Goal: Task Accomplishment & Management: Complete application form

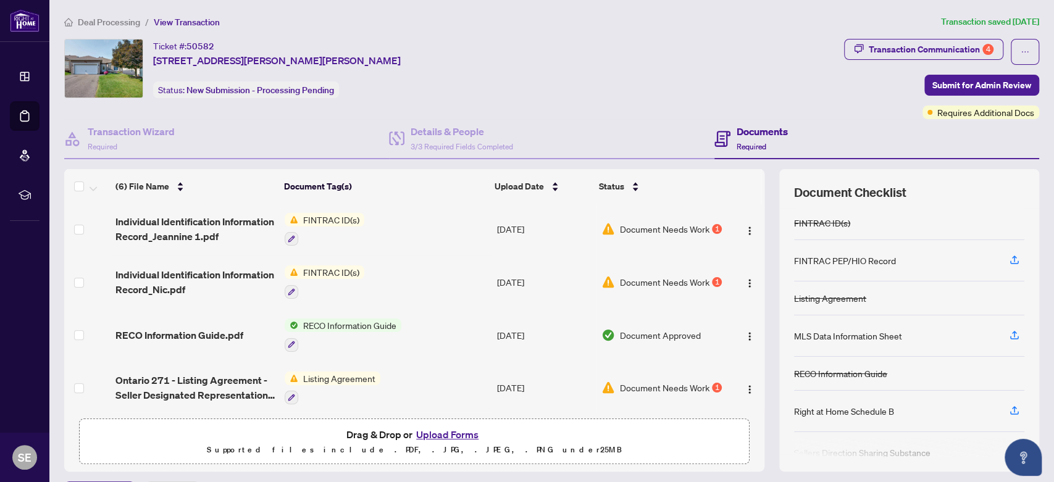
scroll to position [33, 0]
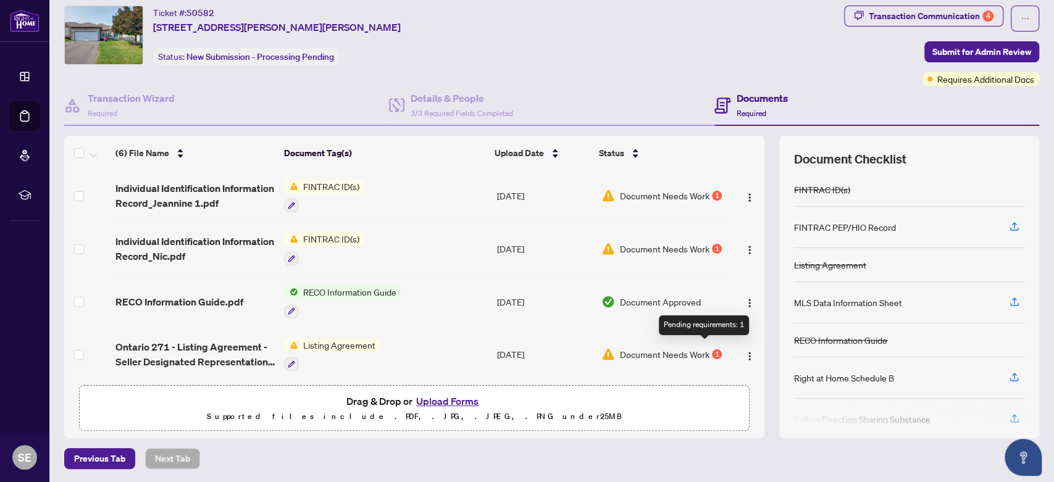
click at [679, 349] on div "1" at bounding box center [717, 354] width 10 height 10
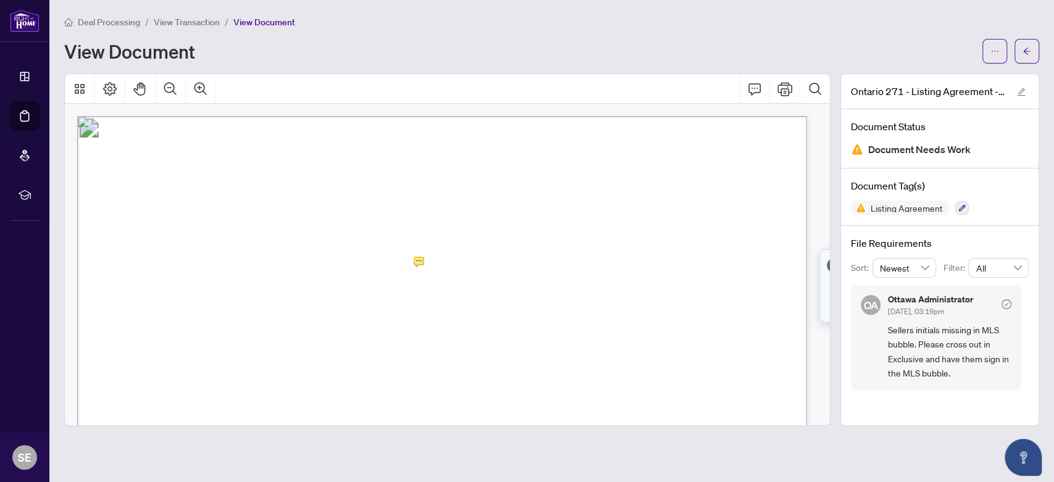
click at [679, 149] on span "Document Needs Work" at bounding box center [919, 149] width 102 height 17
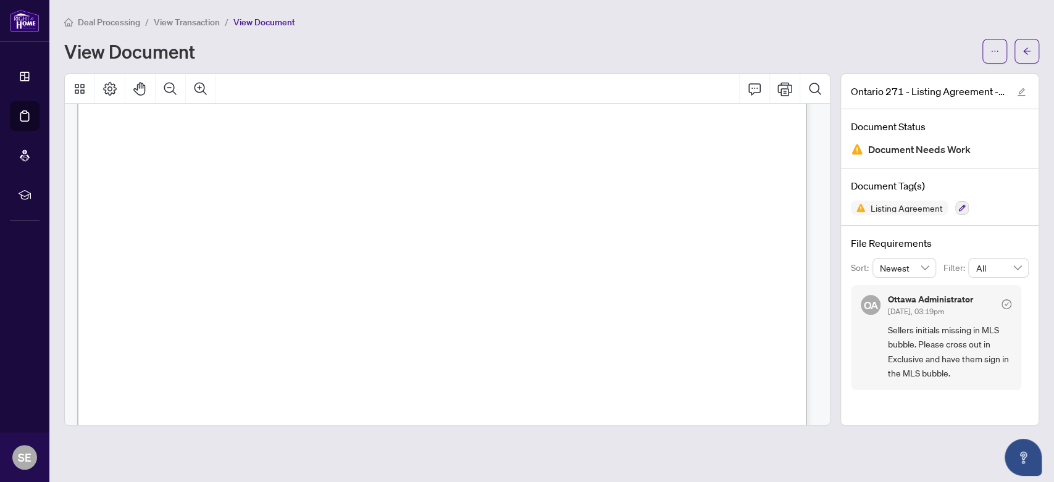
scroll to position [4459, 0]
click at [679, 43] on span "button" at bounding box center [1026, 51] width 9 height 20
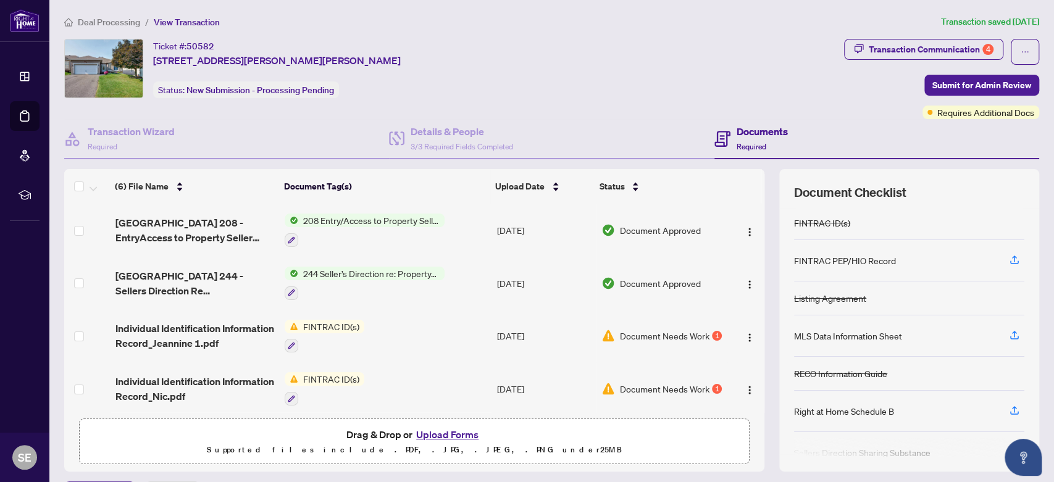
scroll to position [107, 0]
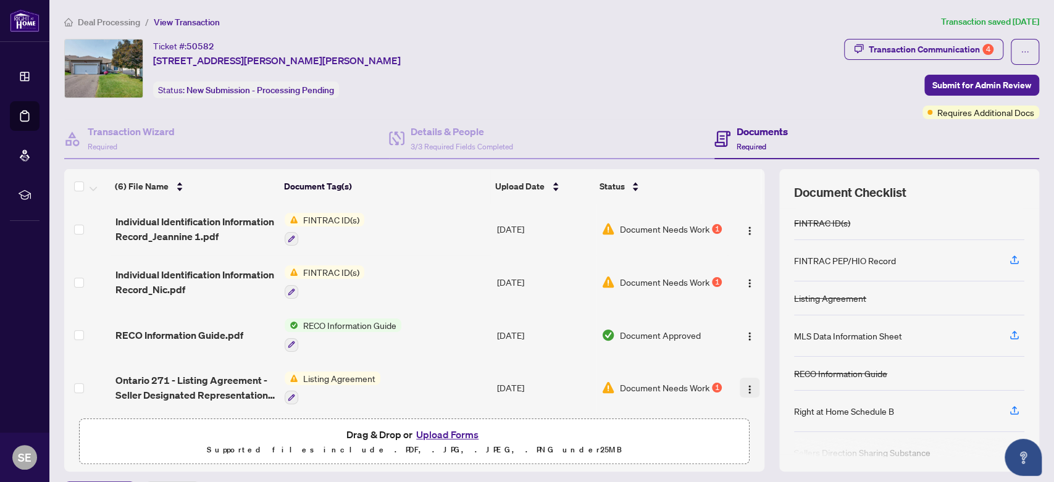
click at [679, 385] on img "button" at bounding box center [750, 390] width 10 height 10
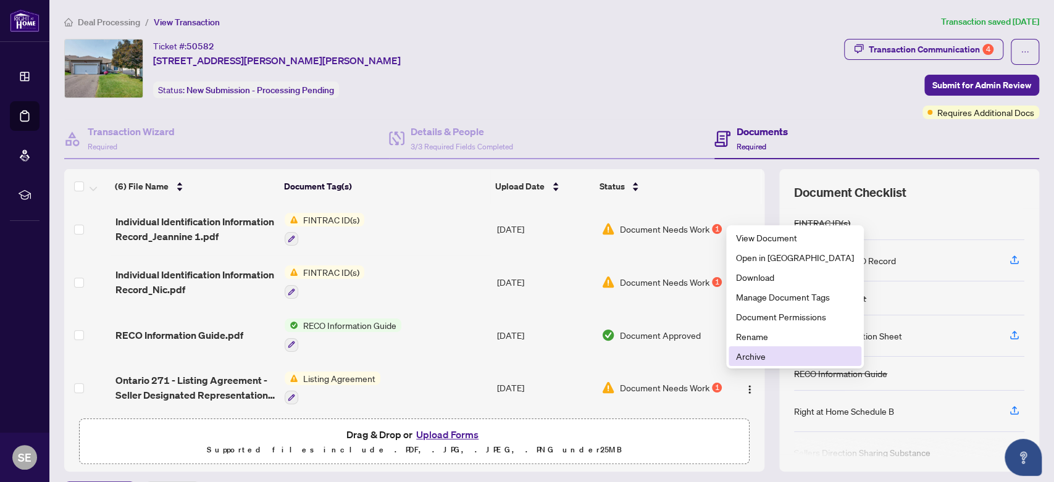
click at [679, 356] on span "Archive" at bounding box center [795, 356] width 118 height 14
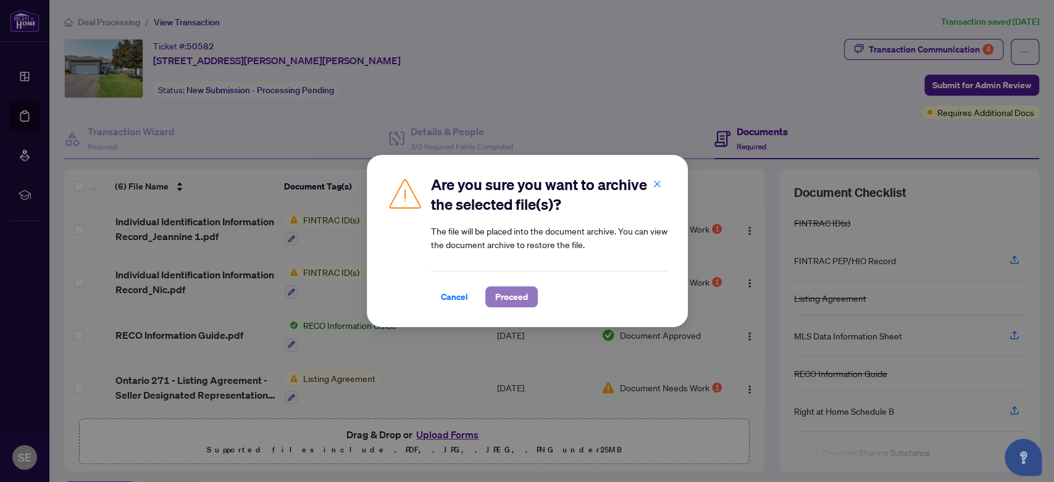
click at [506, 291] on span "Proceed" at bounding box center [511, 297] width 33 height 20
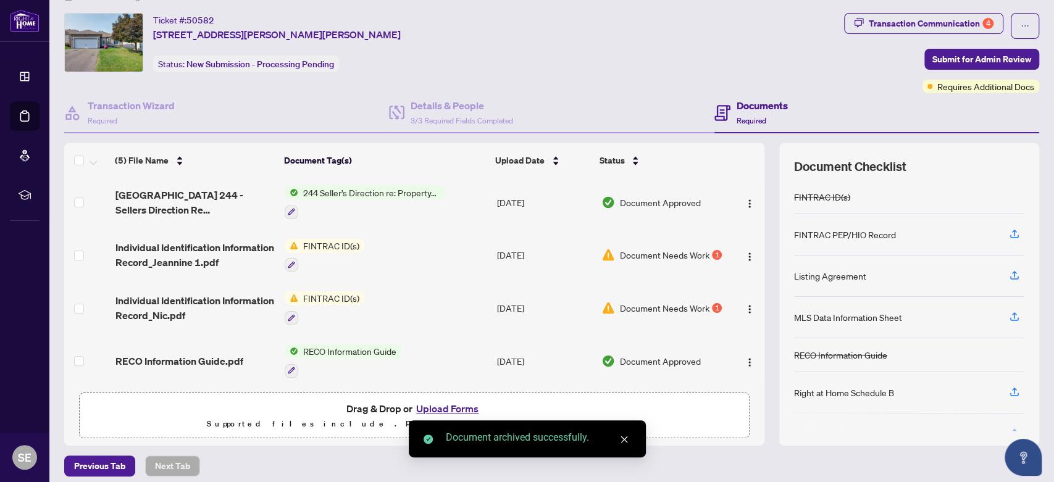
scroll to position [33, 0]
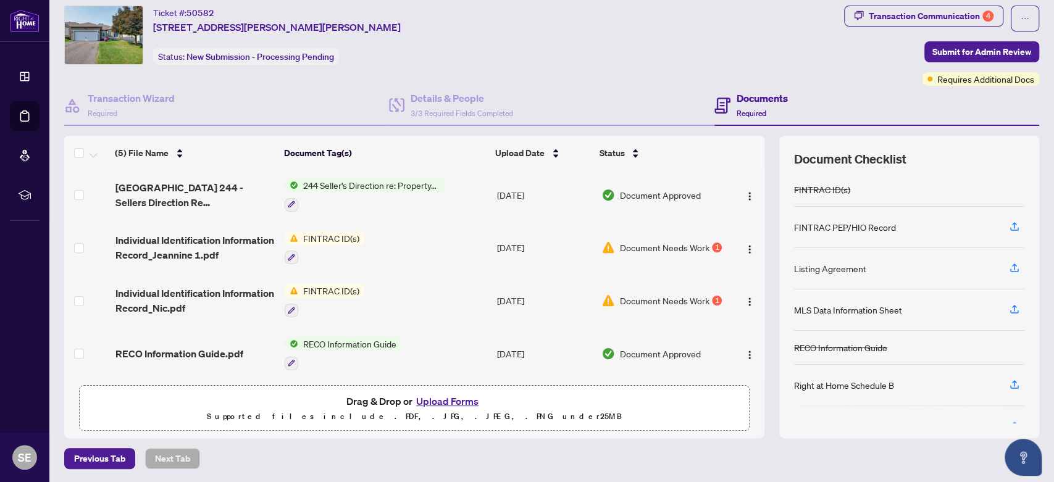
click at [450, 397] on button "Upload Forms" at bounding box center [447, 401] width 70 height 16
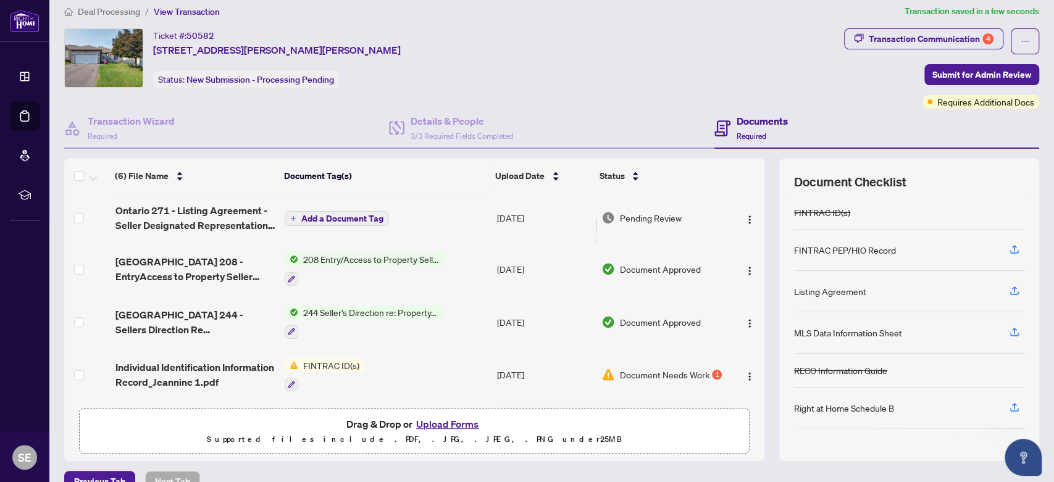
scroll to position [0, 0]
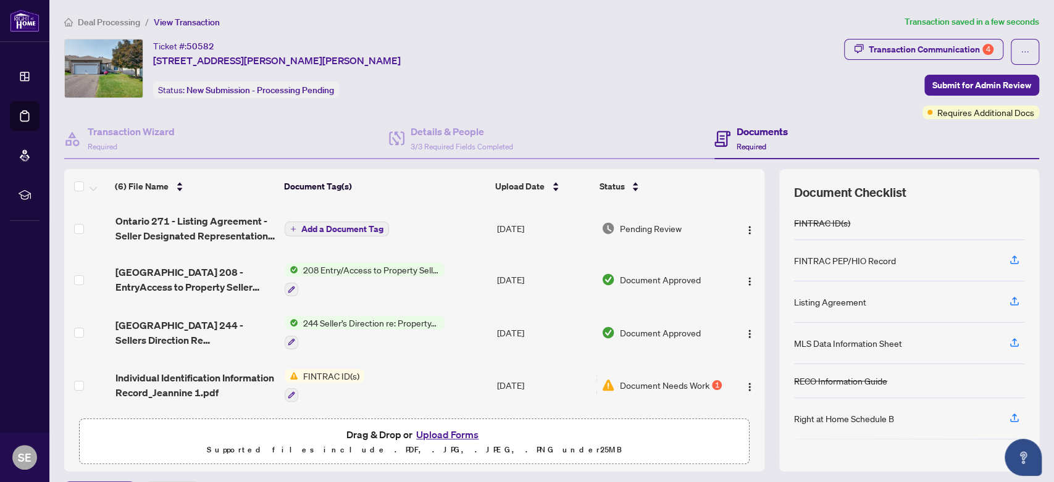
click at [331, 227] on span "Add a Document Tag" at bounding box center [342, 229] width 82 height 9
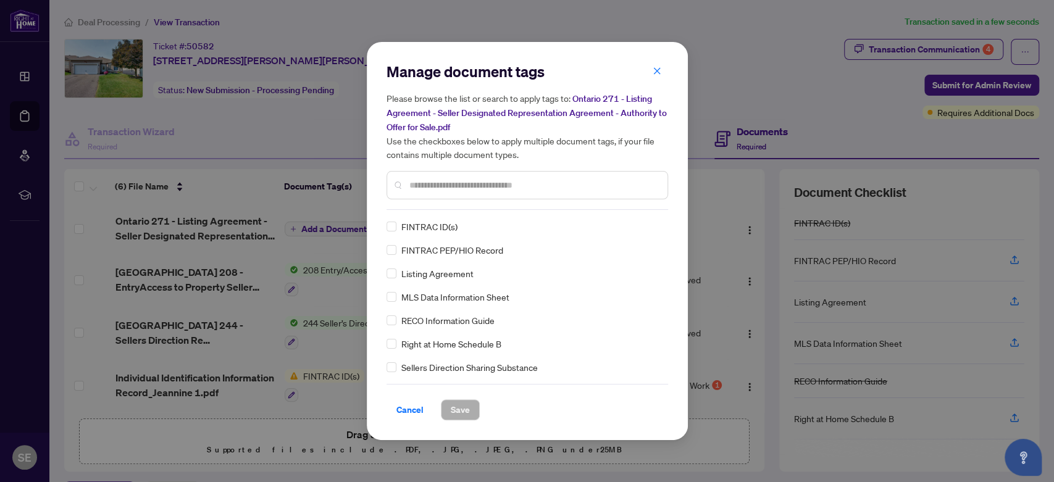
click at [464, 172] on div at bounding box center [527, 185] width 282 height 28
click at [454, 270] on span "Listing Agreement" at bounding box center [437, 274] width 72 height 14
click at [454, 404] on span "Save" at bounding box center [460, 410] width 19 height 20
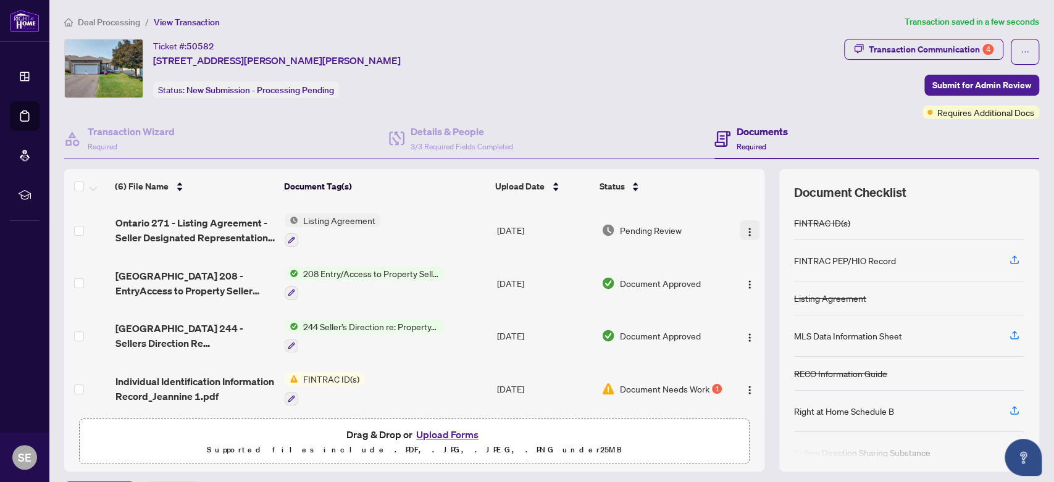
click at [679, 229] on img "button" at bounding box center [750, 232] width 10 height 10
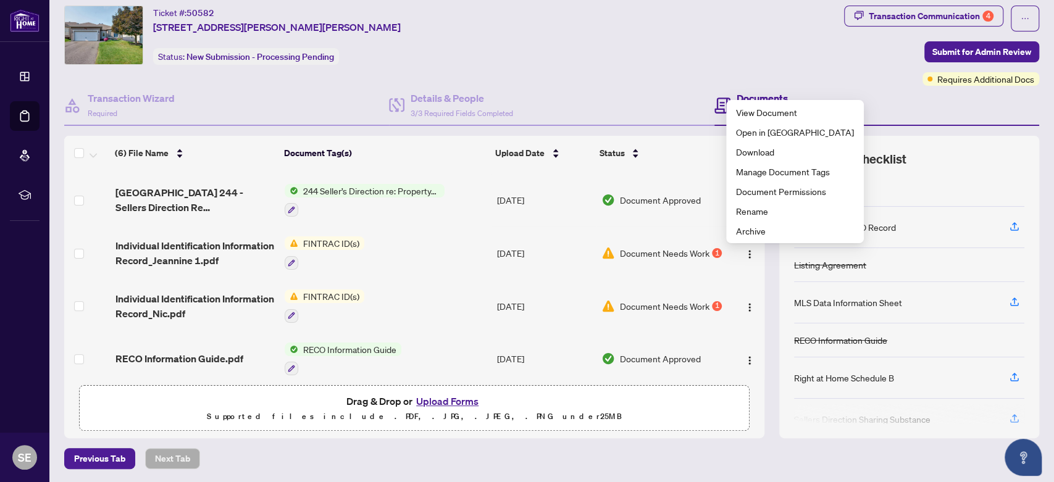
scroll to position [107, 0]
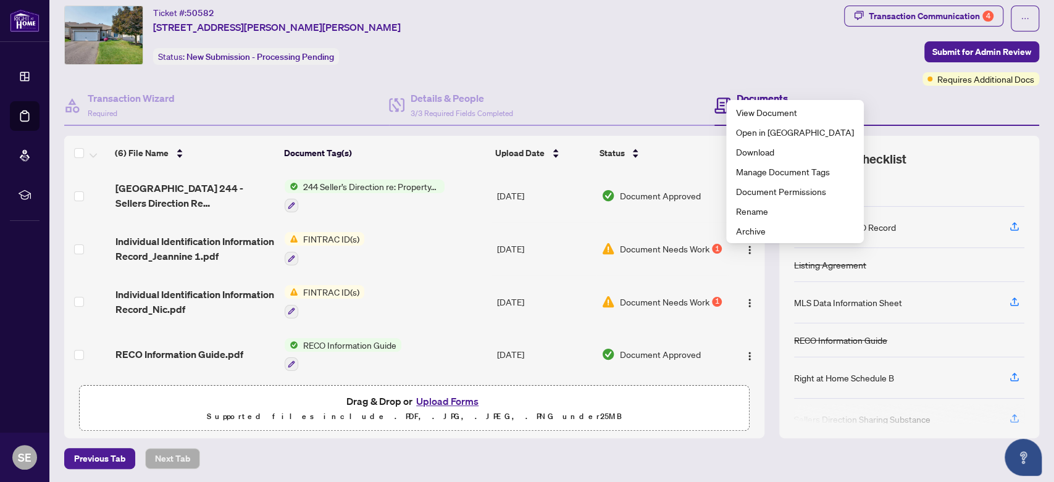
click at [424, 403] on button "Upload Forms" at bounding box center [447, 401] width 70 height 16
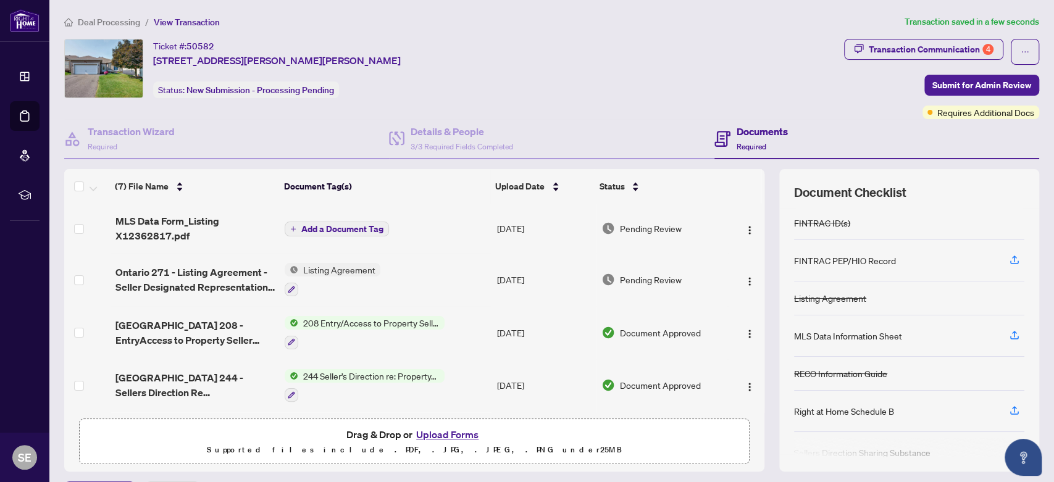
scroll to position [0, 0]
click at [321, 231] on span "Add a Document Tag" at bounding box center [342, 229] width 82 height 9
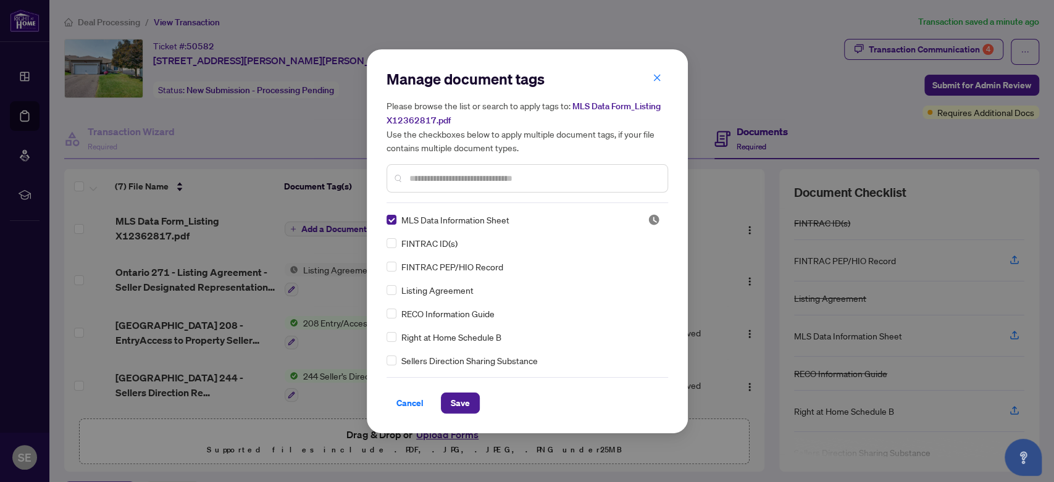
click at [471, 172] on input "text" at bounding box center [533, 179] width 248 height 14
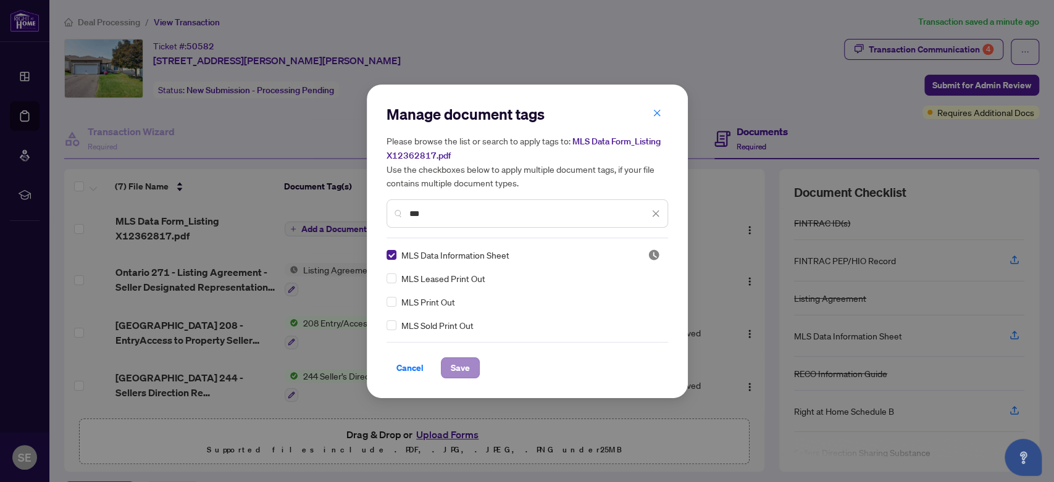
type input "***"
click at [448, 377] on button "Save" at bounding box center [460, 367] width 39 height 21
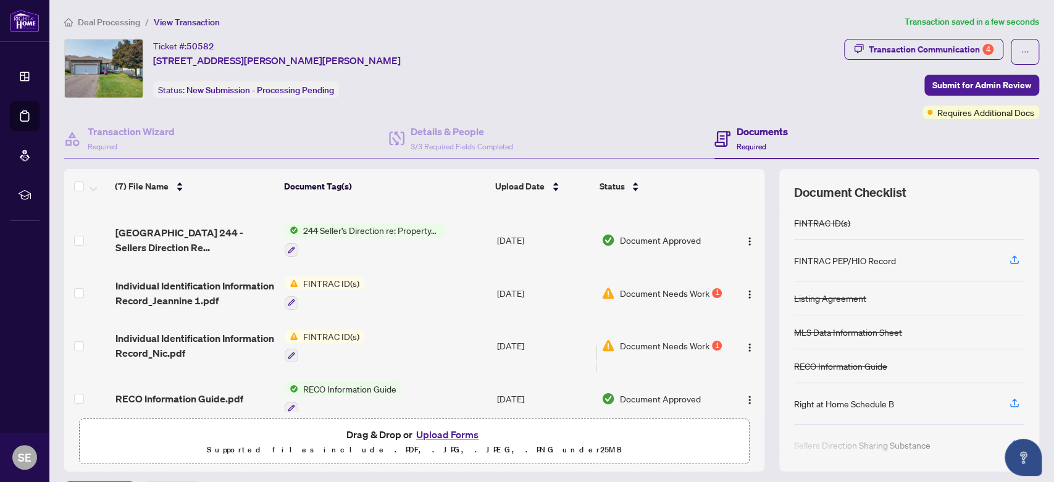
scroll to position [159, 0]
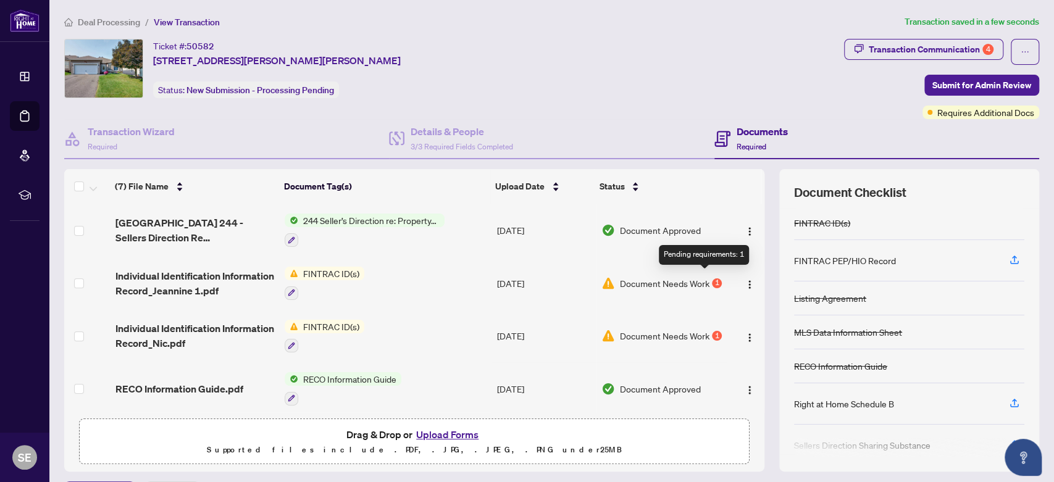
click at [679, 280] on div "1" at bounding box center [717, 283] width 10 height 10
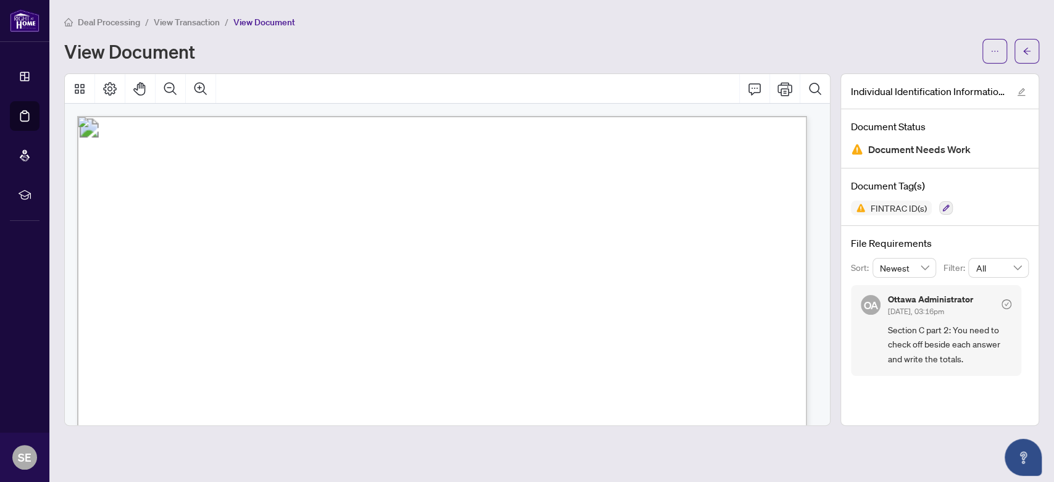
scroll to position [69, 0]
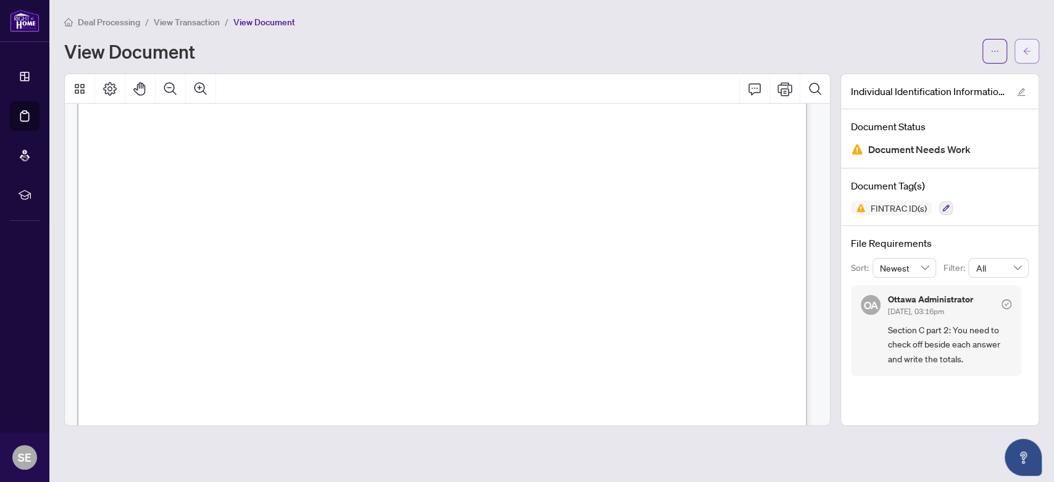
click at [679, 54] on icon "arrow-left" at bounding box center [1026, 51] width 9 height 9
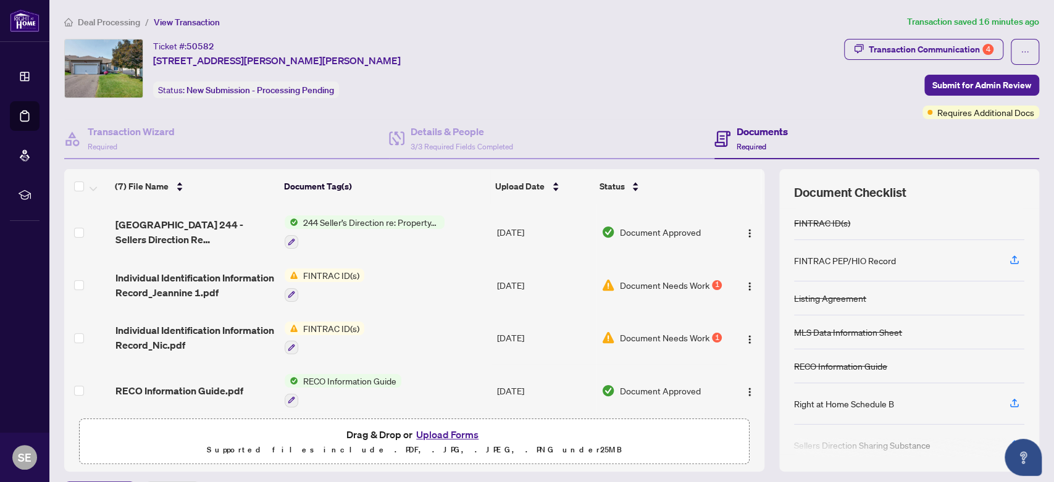
scroll to position [159, 0]
click at [446, 436] on button "Upload Forms" at bounding box center [447, 435] width 70 height 16
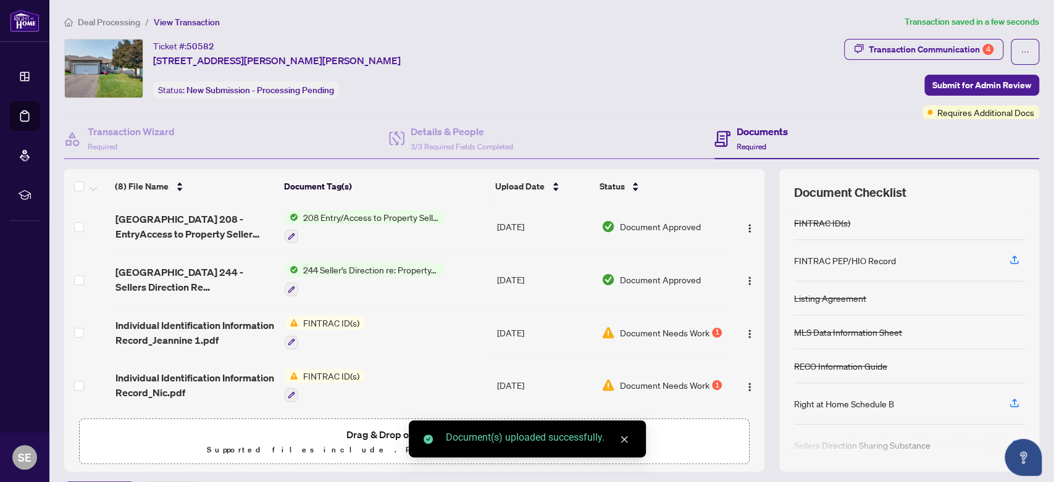
scroll to position [208, 0]
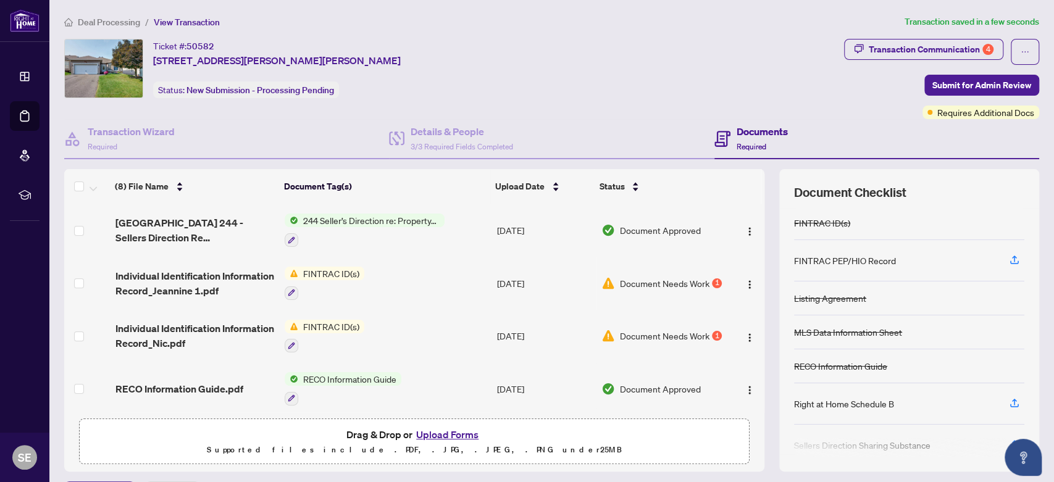
click at [436, 433] on button "Upload Forms" at bounding box center [447, 435] width 70 height 16
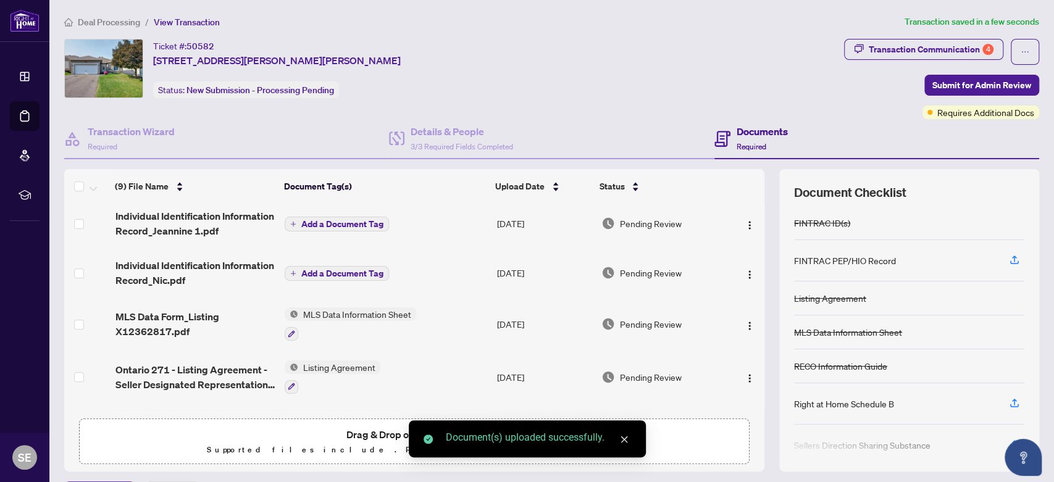
scroll to position [0, 0]
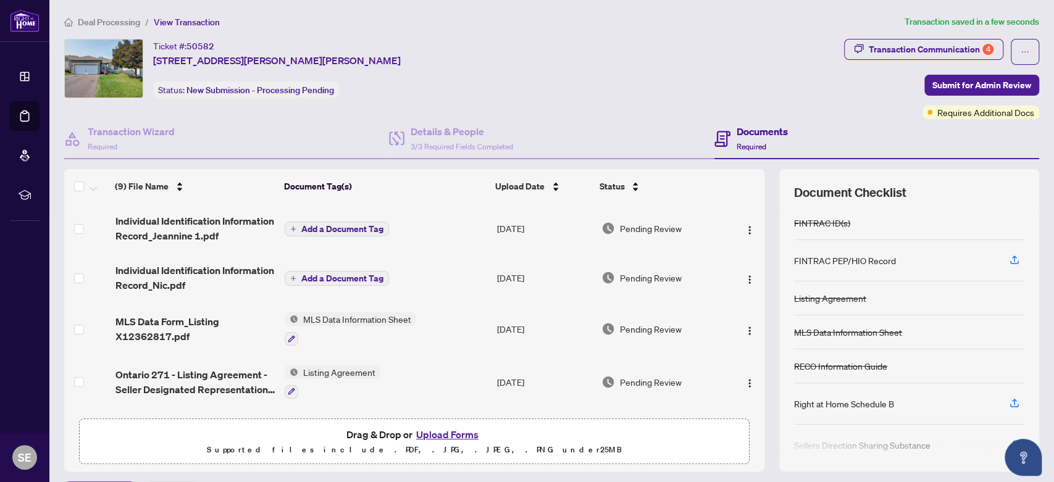
click at [365, 226] on span "Add a Document Tag" at bounding box center [342, 229] width 82 height 9
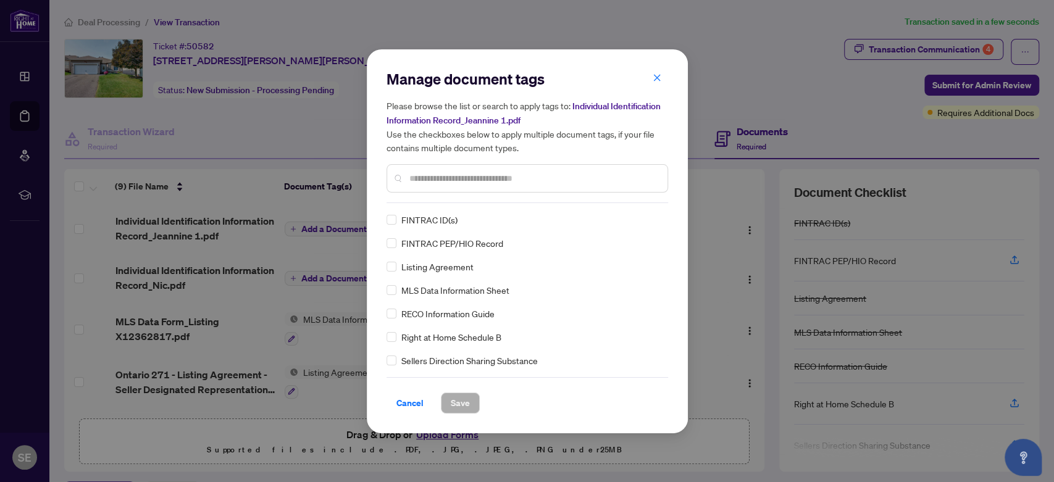
click at [396, 222] on div "FINTRAC ID(s)" at bounding box center [523, 220] width 274 height 14
click at [454, 406] on span "Save" at bounding box center [460, 403] width 19 height 20
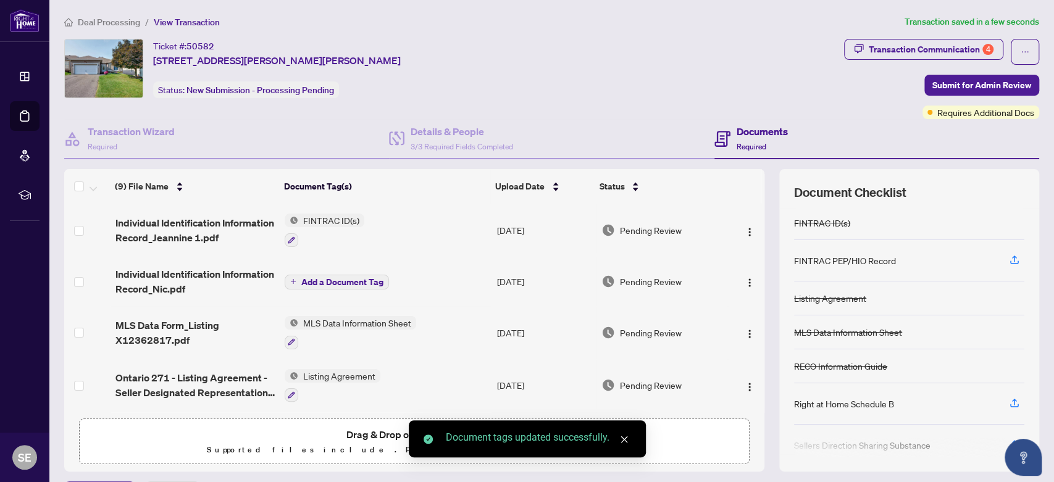
click at [325, 283] on span "Add a Document Tag" at bounding box center [342, 282] width 82 height 9
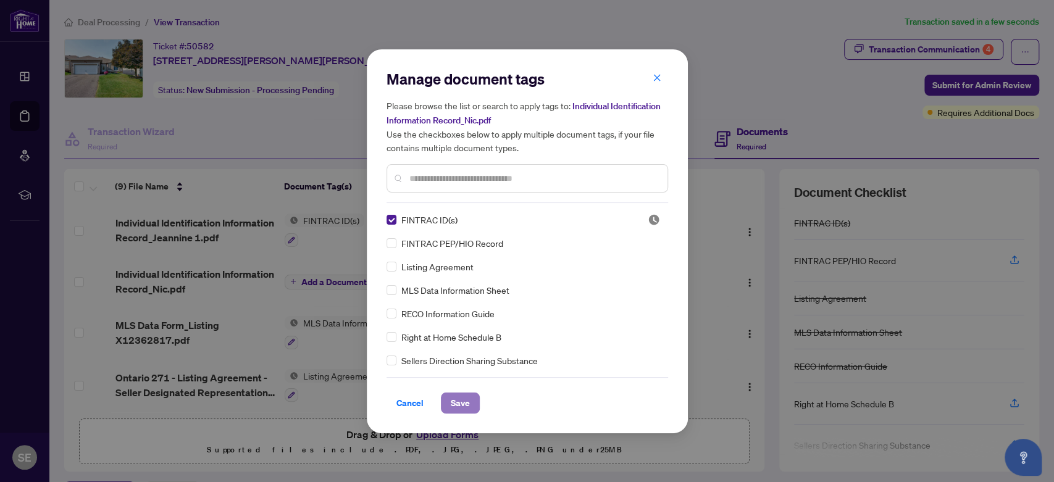
click at [461, 403] on span "Save" at bounding box center [460, 403] width 19 height 20
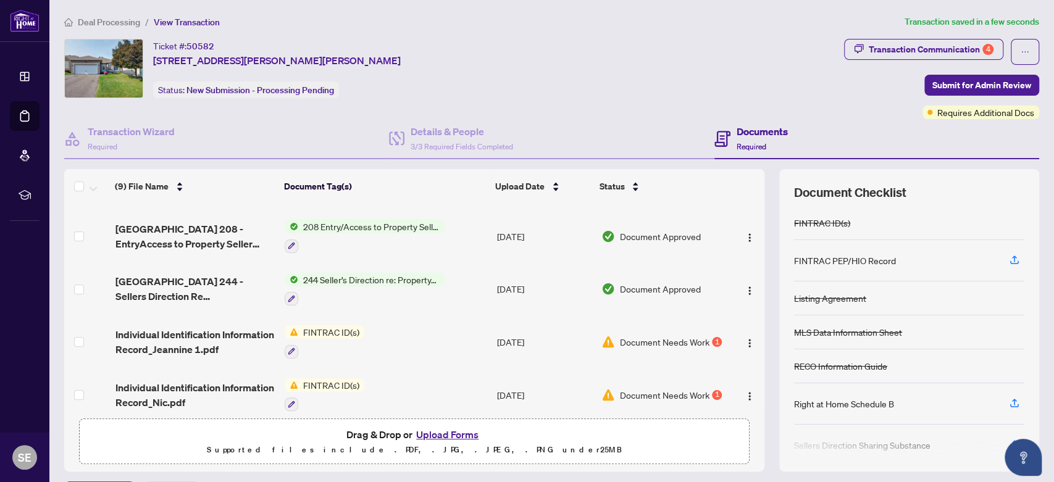
scroll to position [263, 0]
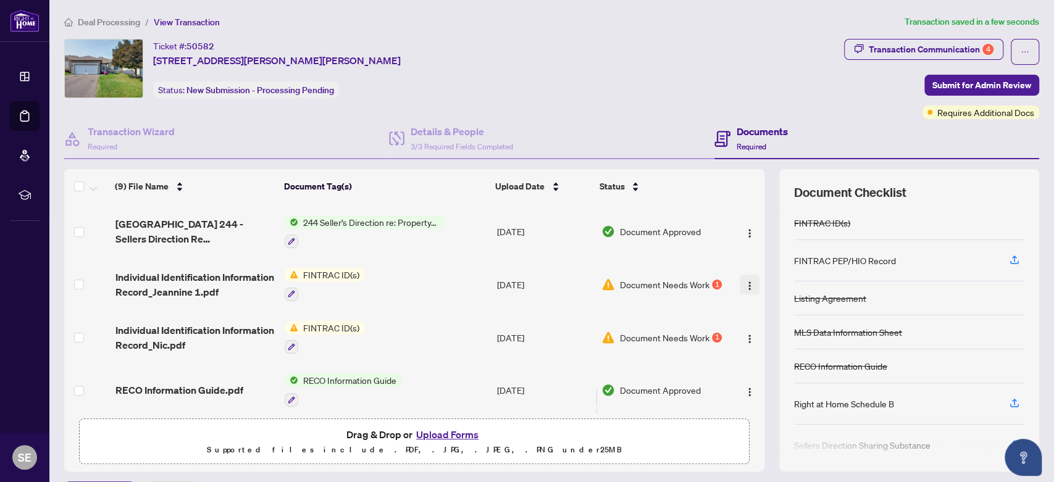
click at [679, 281] on img "button" at bounding box center [750, 286] width 10 height 10
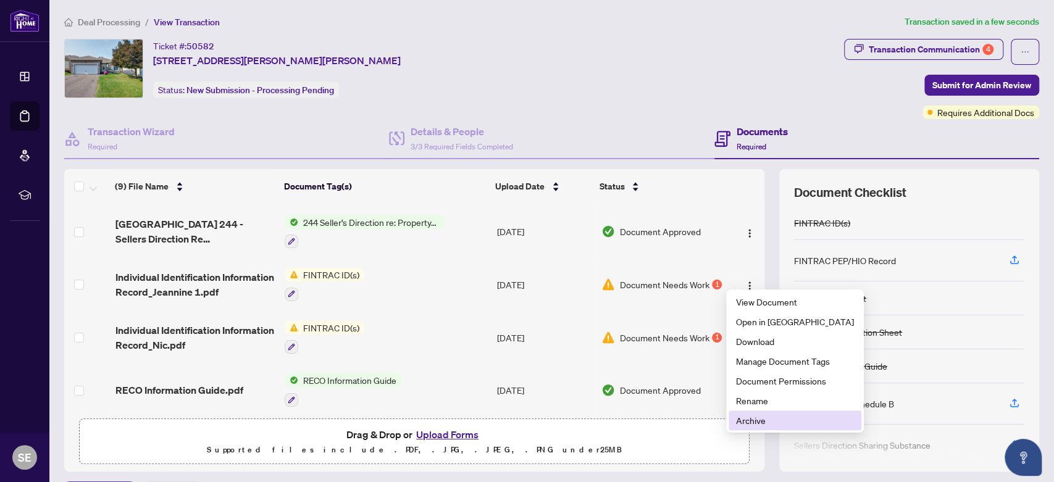
click at [679, 416] on span "Archive" at bounding box center [795, 421] width 118 height 14
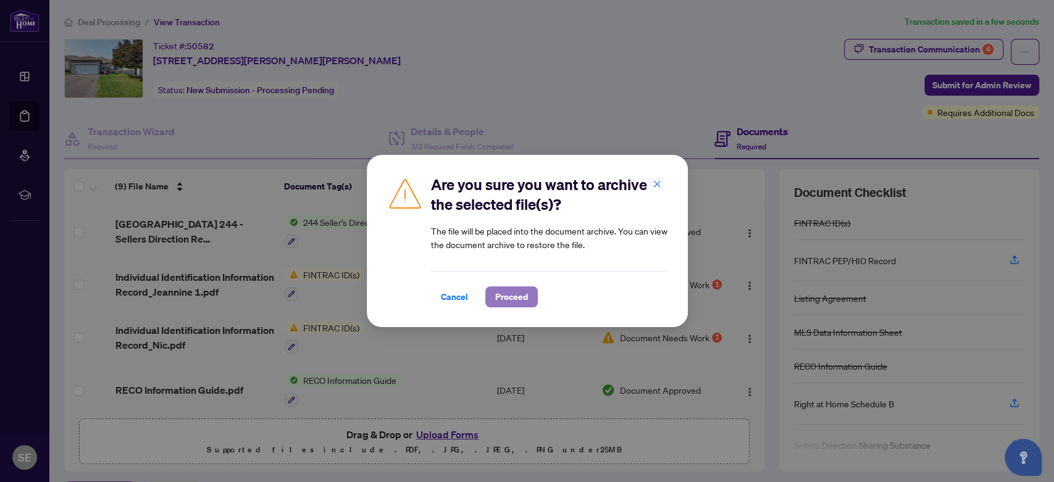
click at [514, 294] on span "Proceed" at bounding box center [511, 297] width 33 height 20
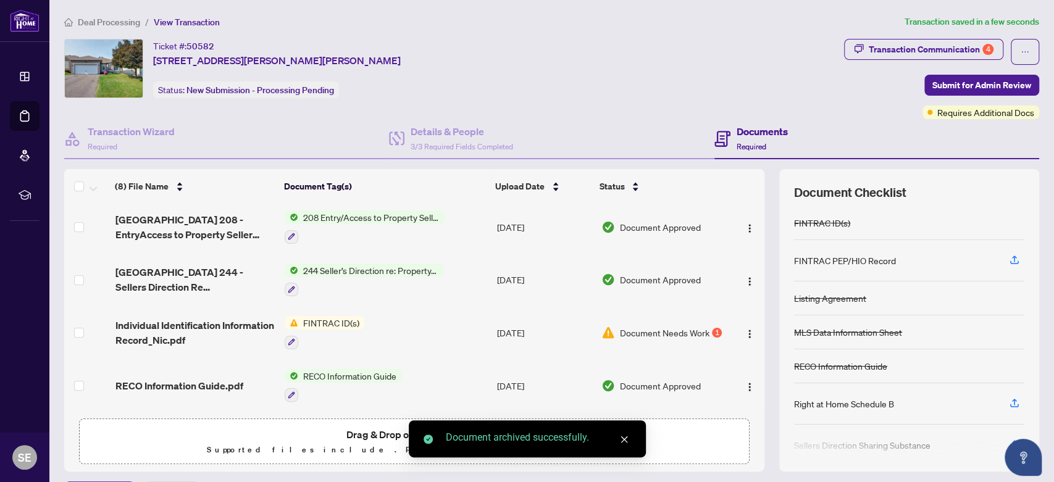
scroll to position [211, 0]
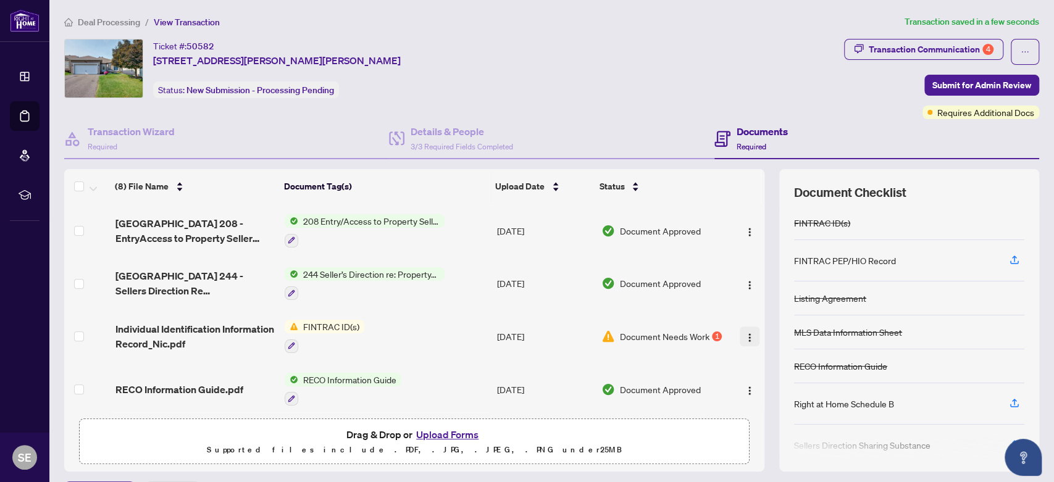
click at [679, 333] on img "button" at bounding box center [750, 338] width 10 height 10
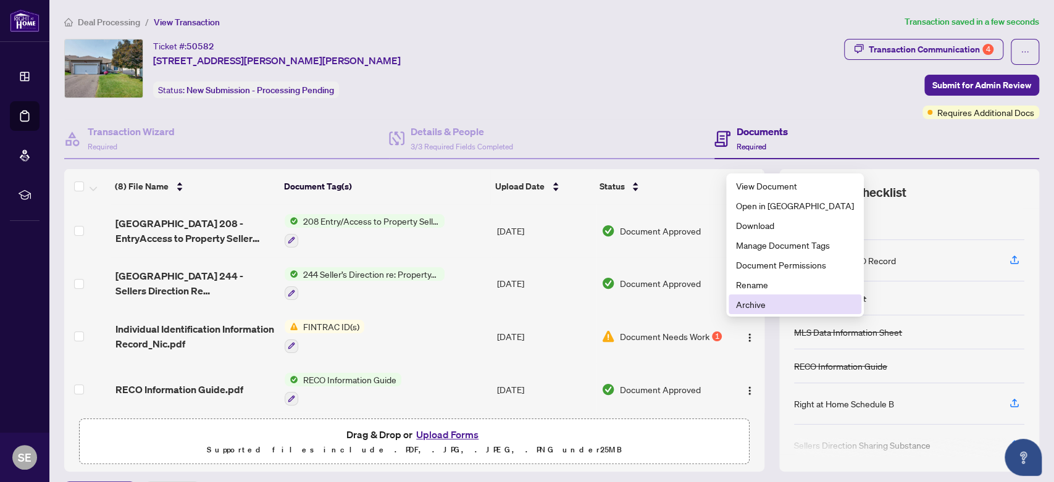
click at [679, 308] on span "Archive" at bounding box center [795, 305] width 118 height 14
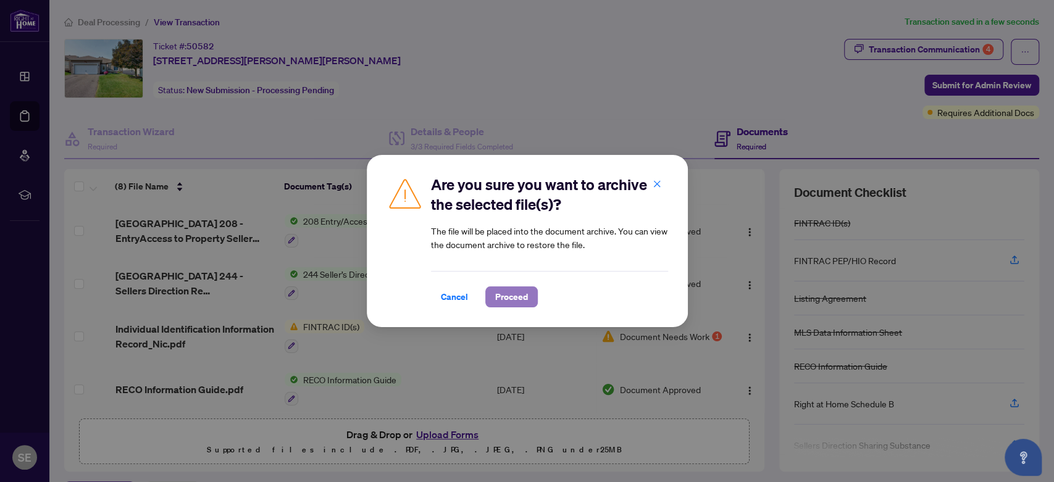
click at [501, 299] on span "Proceed" at bounding box center [511, 297] width 33 height 20
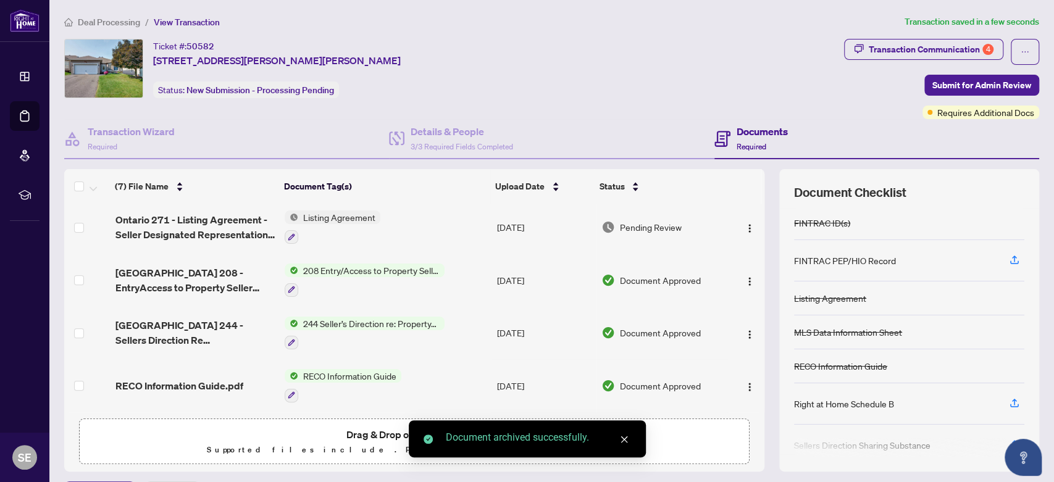
scroll to position [159, 0]
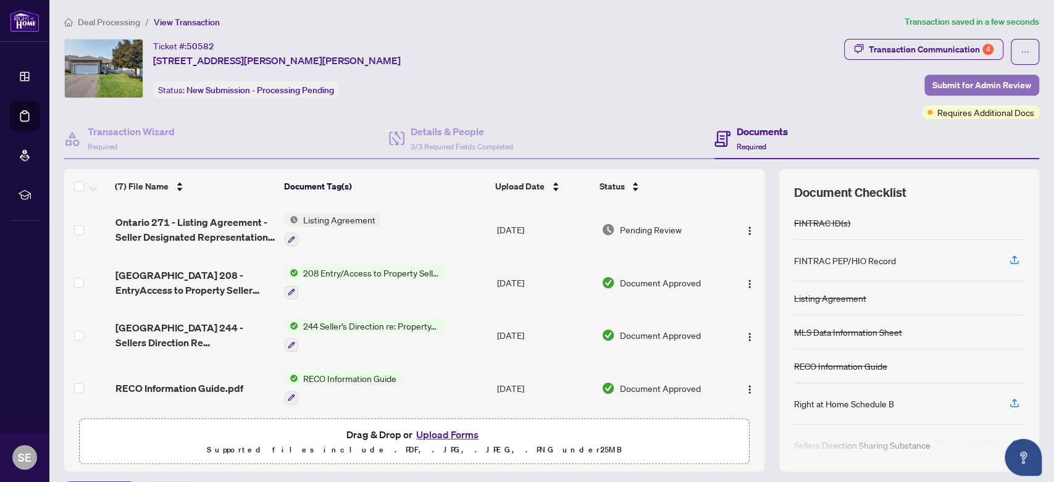
click at [679, 80] on span "Submit for Admin Review" at bounding box center [981, 85] width 99 height 20
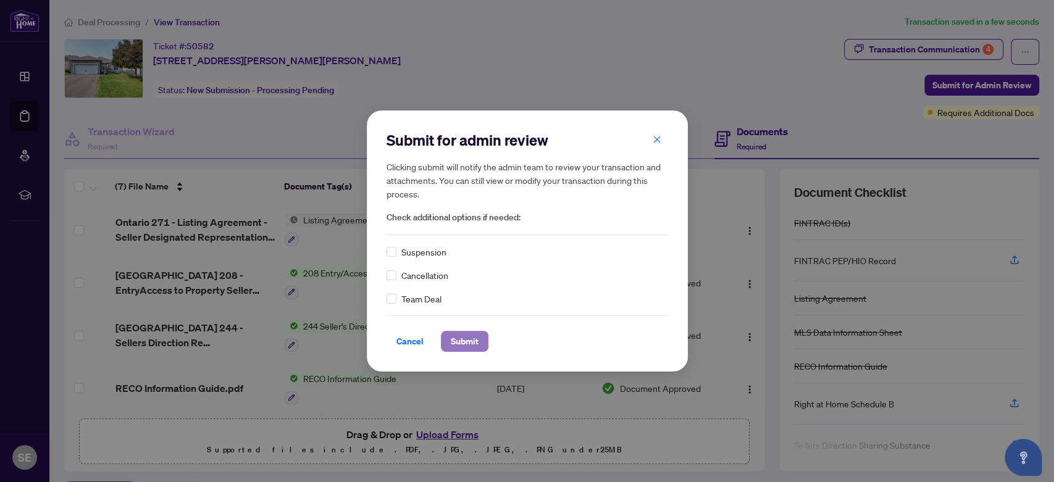
click at [453, 336] on span "Submit" at bounding box center [465, 342] width 28 height 20
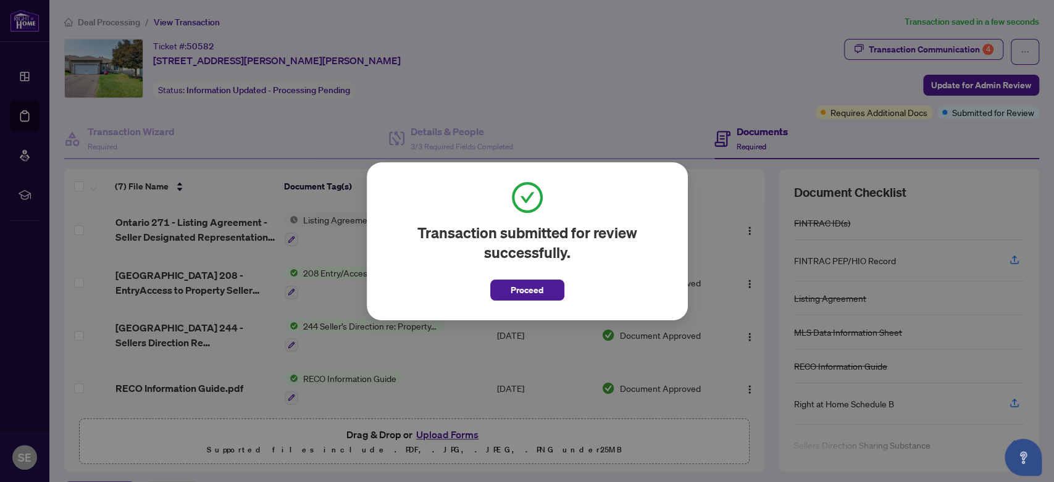
click at [546, 301] on div "Transaction submitted for review successfully. Proceed Cancel OK" at bounding box center [527, 241] width 321 height 158
click at [553, 290] on button "Proceed" at bounding box center [527, 290] width 74 height 21
